Goal: Find specific page/section: Find specific page/section

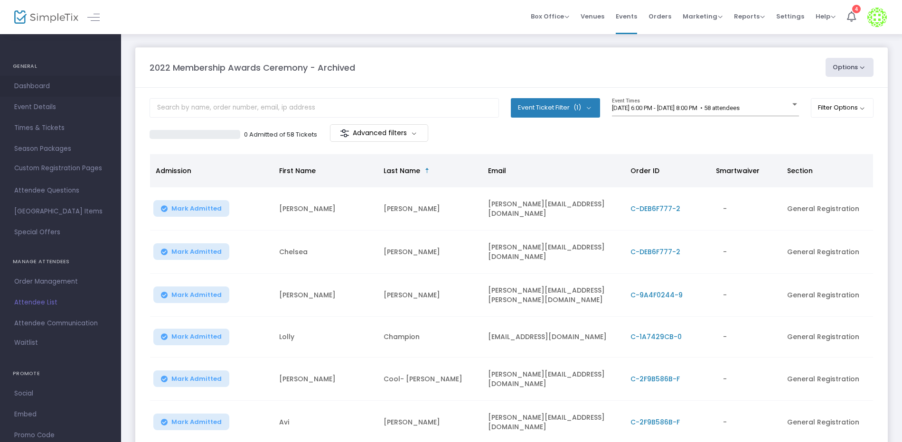
click at [36, 86] on span "Dashboard" at bounding box center [60, 86] width 93 height 12
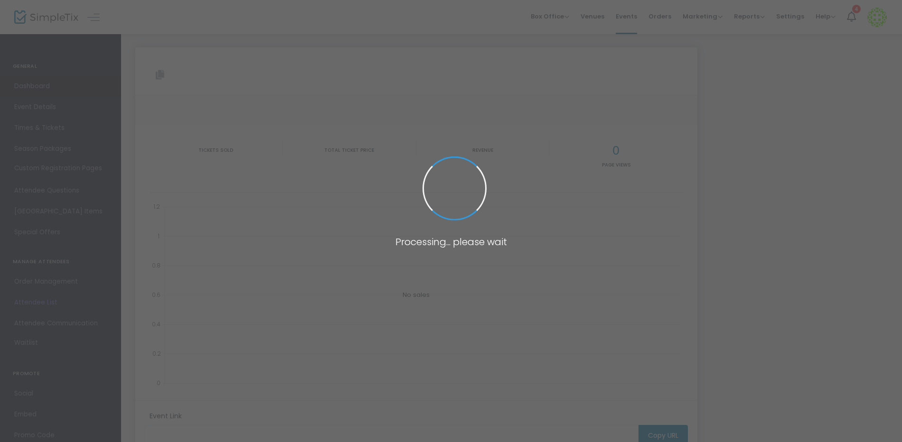
type input "[URL][DOMAIN_NAME]"
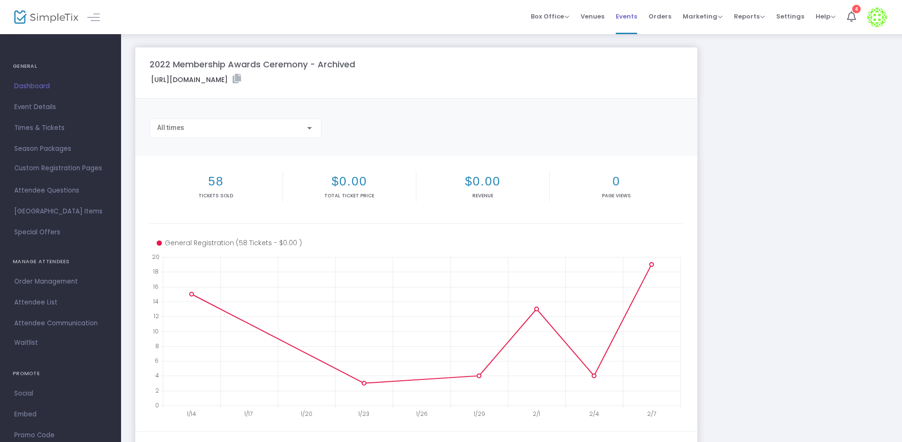
click at [633, 17] on span "Events" at bounding box center [625, 16] width 21 height 24
